Goal: Task Accomplishment & Management: Use online tool/utility

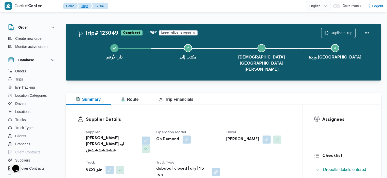
click at [84, 6] on button "Trips" at bounding box center [84, 6] width 15 height 6
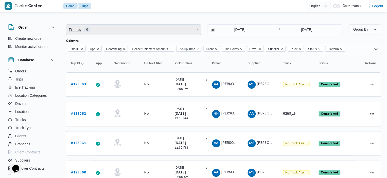
click at [184, 26] on span "Filter by 0" at bounding box center [133, 30] width 135 height 10
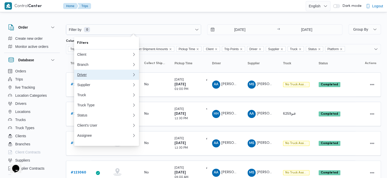
click at [120, 77] on div "Driver" at bounding box center [104, 75] width 55 height 4
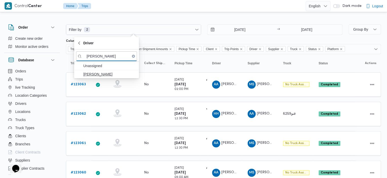
type input "هند هشام"
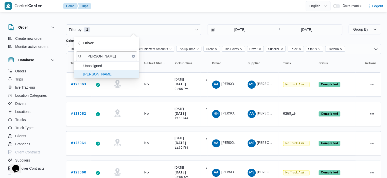
click at [95, 73] on span "هند [PERSON_NAME]" at bounding box center [109, 74] width 53 height 6
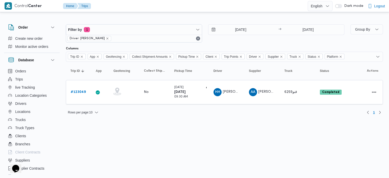
click at [151, 17] on div at bounding box center [224, 20] width 317 height 8
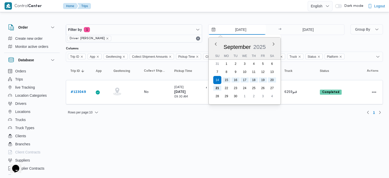
click at [216, 31] on input "14/9/2025" at bounding box center [238, 30] width 58 height 10
click at [217, 43] on button "Previous Month" at bounding box center [215, 44] width 5 height 5
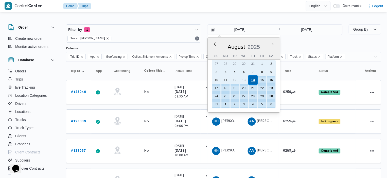
click at [253, 79] on div "14" at bounding box center [253, 80] width 10 height 10
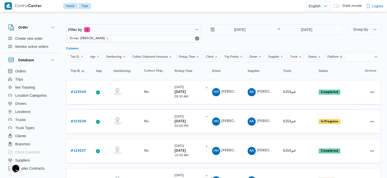
click at [342, 55] on icon "Remove Platform from selection in this group" at bounding box center [340, 56] width 3 height 3
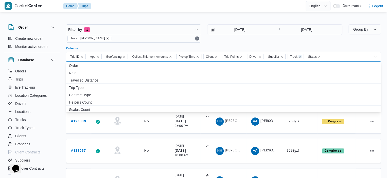
click at [301, 57] on icon "Remove Truck from selection in this group" at bounding box center [299, 56] width 3 height 3
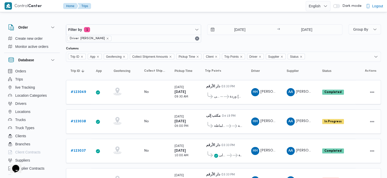
click at [346, 43] on div at bounding box center [223, 45] width 315 height 4
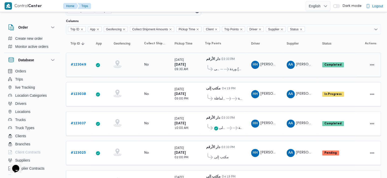
click at [229, 68] on icon at bounding box center [225, 69] width 5 height 4
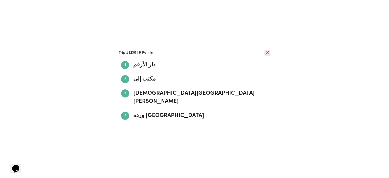
click at [270, 56] on button "close" at bounding box center [268, 53] width 6 height 6
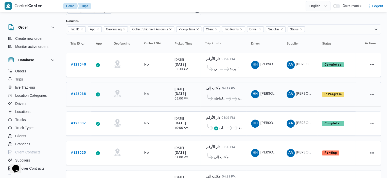
click at [216, 98] on span "هيرز ألماظة" at bounding box center [219, 99] width 11 height 6
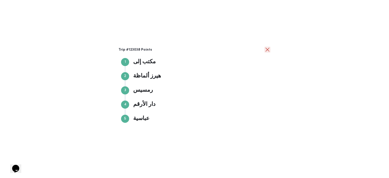
click at [268, 49] on button "close" at bounding box center [268, 50] width 6 height 6
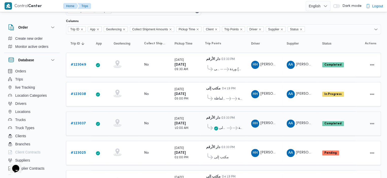
click at [222, 125] on span "مكتب إلى" at bounding box center [222, 128] width 7 height 6
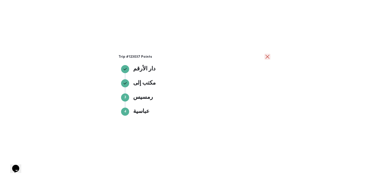
click at [265, 57] on button "close" at bounding box center [268, 57] width 6 height 6
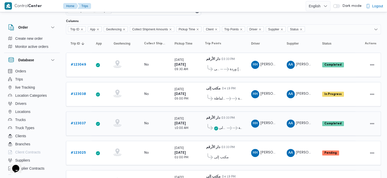
click at [222, 125] on span "مكتب إلى" at bounding box center [222, 128] width 7 height 6
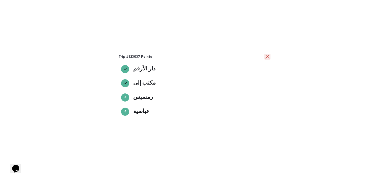
click at [270, 55] on button "close" at bounding box center [268, 57] width 6 height 6
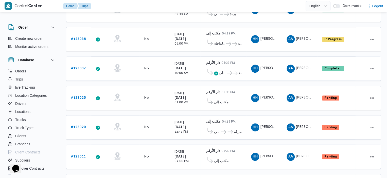
scroll to position [84, 0]
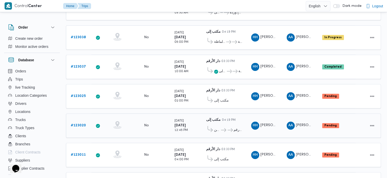
click at [220, 126] on span "دانكن ... اس تيفولي ميدان تريومف دار الأرقم" at bounding box center [223, 130] width 37 height 8
click at [216, 123] on div "دانكن ... اس تيفولي ميدان تريومف دار الأرقم" at bounding box center [223, 128] width 37 height 11
click at [212, 126] on icon at bounding box center [209, 129] width 5 height 6
click at [212, 118] on b "مكتب إلى" at bounding box center [213, 119] width 14 height 3
click at [218, 127] on span "دانكن" at bounding box center [217, 130] width 6 height 6
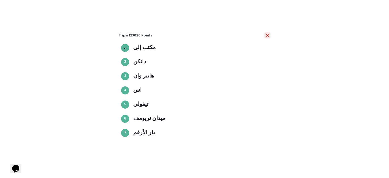
click at [266, 36] on button "close" at bounding box center [268, 35] width 6 height 6
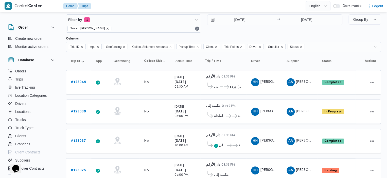
scroll to position [9, 0]
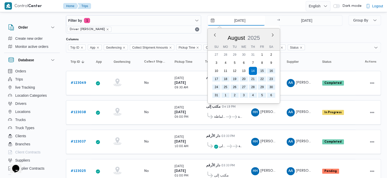
click at [212, 22] on input "14/8/2025" at bounding box center [236, 20] width 58 height 10
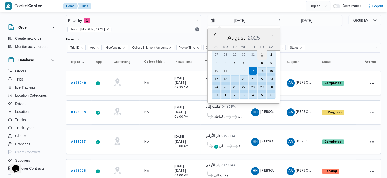
click at [262, 53] on div "1" at bounding box center [262, 55] width 10 height 10
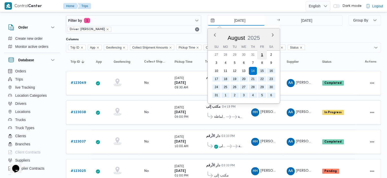
type input "1/8/2025"
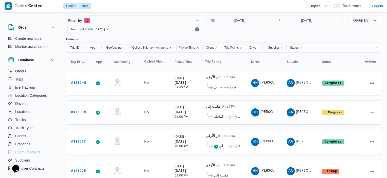
click at [321, 36] on div "Filter by 1 Driver: هند هشام خضر 1/8/2025 → 21/9/2025" at bounding box center [204, 24] width 282 height 24
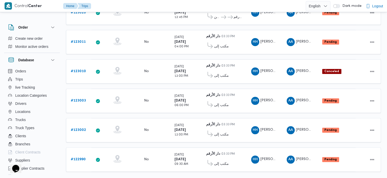
scroll to position [202, 0]
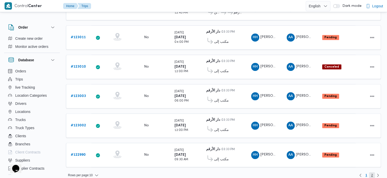
click at [372, 172] on span "2" at bounding box center [372, 175] width 2 height 6
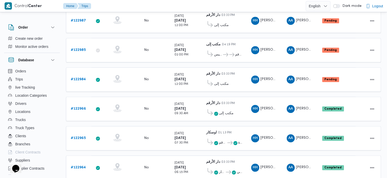
scroll to position [130, 0]
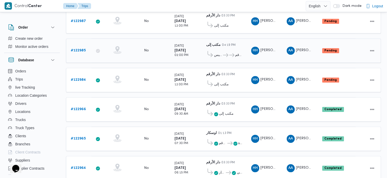
click at [225, 48] on div "رمسيس ... دار الأرقم" at bounding box center [223, 53] width 37 height 11
click at [218, 43] on b "مكتب إلى" at bounding box center [213, 44] width 14 height 3
click at [217, 53] on span "رمسيس" at bounding box center [218, 55] width 8 height 6
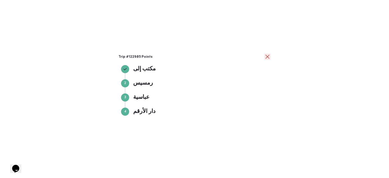
click at [268, 57] on button "close" at bounding box center [268, 57] width 6 height 6
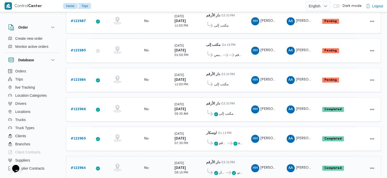
click at [222, 170] on span "اوسكار" at bounding box center [222, 173] width 6 height 6
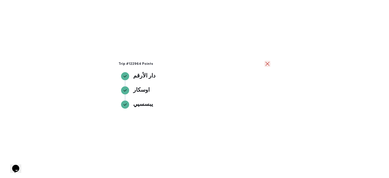
click at [267, 67] on button "close" at bounding box center [268, 64] width 6 height 6
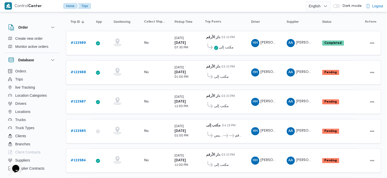
scroll to position [0, 0]
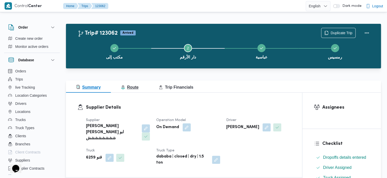
click at [136, 88] on span "Route" at bounding box center [129, 87] width 17 height 4
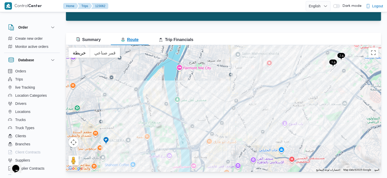
scroll to position [47, 0]
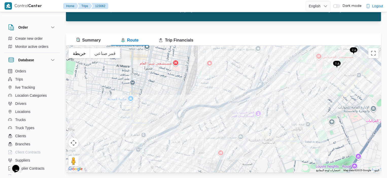
drag, startPoint x: 286, startPoint y: 101, endPoint x: 238, endPoint y: 138, distance: 60.4
click at [238, 138] on div at bounding box center [223, 109] width 315 height 127
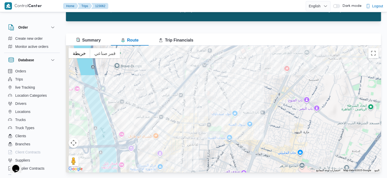
drag, startPoint x: 284, startPoint y: 124, endPoint x: 350, endPoint y: 39, distance: 108.4
click at [350, 39] on div "Summary Route Trip Financials ← تحريك لليسار → تحريك لليمين ↑ تحريك للأعلى ↓ تح…" at bounding box center [223, 102] width 315 height 139
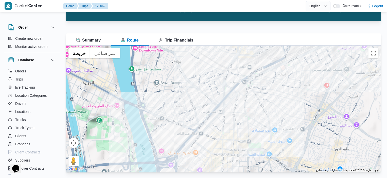
drag, startPoint x: 305, startPoint y: 72, endPoint x: 356, endPoint y: 109, distance: 63.1
click at [356, 109] on div at bounding box center [223, 109] width 315 height 127
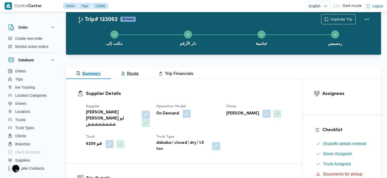
click at [145, 76] on button "Route" at bounding box center [130, 73] width 38 height 12
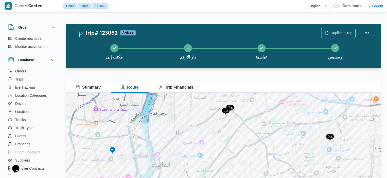
drag, startPoint x: 328, startPoint y: 153, endPoint x: 326, endPoint y: 134, distance: 19.4
click at [326, 134] on img at bounding box center [330, 138] width 8 height 8
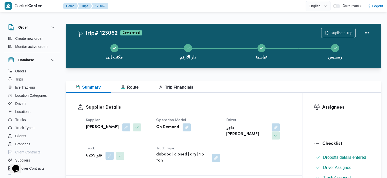
click at [131, 88] on span "Route" at bounding box center [129, 87] width 17 height 4
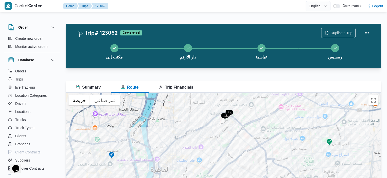
drag, startPoint x: 331, startPoint y: 160, endPoint x: 328, endPoint y: 145, distance: 15.9
click at [328, 145] on img at bounding box center [329, 142] width 8 height 8
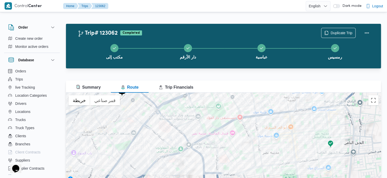
click at [298, 147] on div "للتنقّل، يُرجى الضغط على مفاتيح الأسهم." at bounding box center [223, 156] width 315 height 127
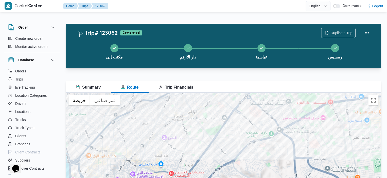
drag, startPoint x: 298, startPoint y: 147, endPoint x: 389, endPoint y: 135, distance: 91.8
click at [387, 135] on html "Control Center Home Trips 123062 English عربي Dark mode Logout Order Create new…" at bounding box center [193, 89] width 387 height 178
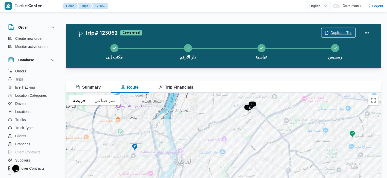
click at [349, 34] on span "Duplicate Trip" at bounding box center [341, 33] width 22 height 6
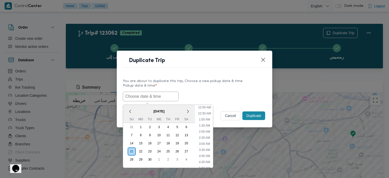
click at [162, 95] on input "text" at bounding box center [151, 97] width 56 height 10
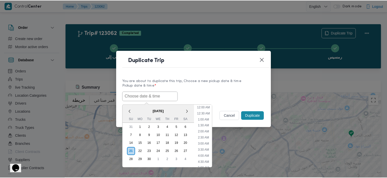
scroll to position [142, 0]
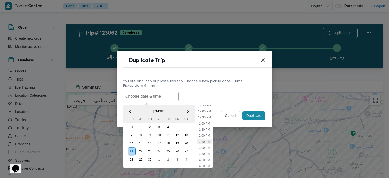
click at [208, 142] on li "2:30 PM" at bounding box center [204, 141] width 15 height 5
type input "[DATE] 2:30PM"
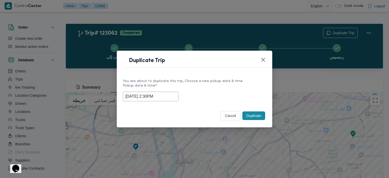
click at [256, 116] on button "Duplicate" at bounding box center [253, 115] width 23 height 9
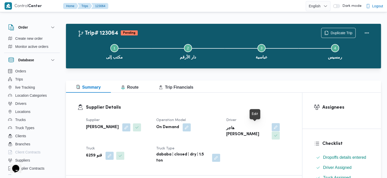
click at [271, 125] on button "button" at bounding box center [275, 127] width 8 height 8
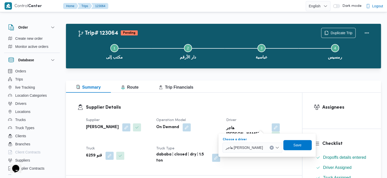
click at [260, 147] on div "هاجر [PERSON_NAME]" at bounding box center [252, 148] width 60 height 10
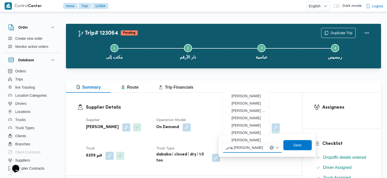
click at [270, 147] on icon "Clear input" at bounding box center [271, 148] width 2 height 2
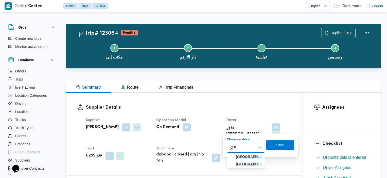
type input "[GEOGRAPHIC_DATA]"
click at [241, 165] on span "هند [PERSON_NAME]" at bounding box center [249, 164] width 26 height 6
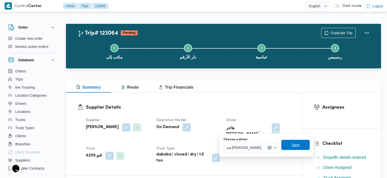
click at [291, 146] on span "Save" at bounding box center [295, 145] width 8 height 6
